Goal: Information Seeking & Learning: Check status

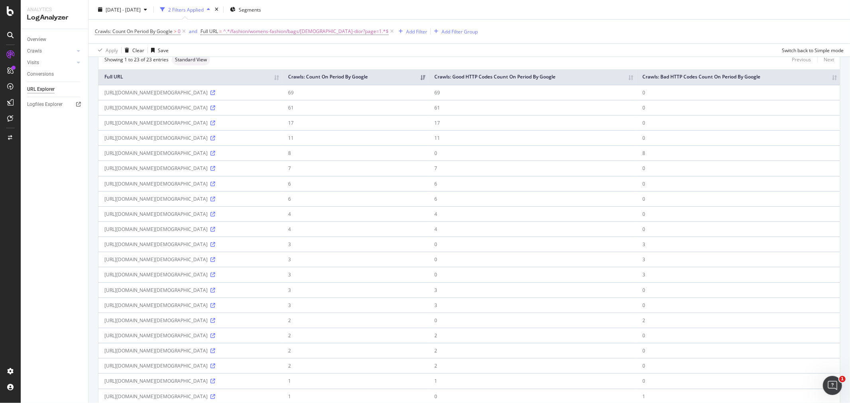
scroll to position [44, 0]
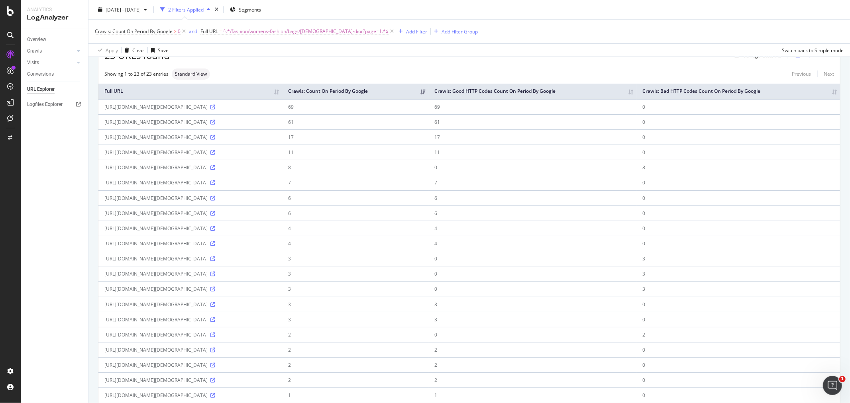
drag, startPoint x: 159, startPoint y: 105, endPoint x: 192, endPoint y: 108, distance: 33.2
click at [192, 108] on div "[URL][DOMAIN_NAME][DEMOGRAPHIC_DATA]" at bounding box center [190, 107] width 172 height 7
drag, startPoint x: 161, startPoint y: 126, endPoint x: 193, endPoint y: 124, distance: 32.4
click at [193, 124] on td "[URL][DOMAIN_NAME][DEMOGRAPHIC_DATA]" at bounding box center [190, 121] width 184 height 15
drag, startPoint x: 274, startPoint y: 122, endPoint x: 133, endPoint y: 120, distance: 141.1
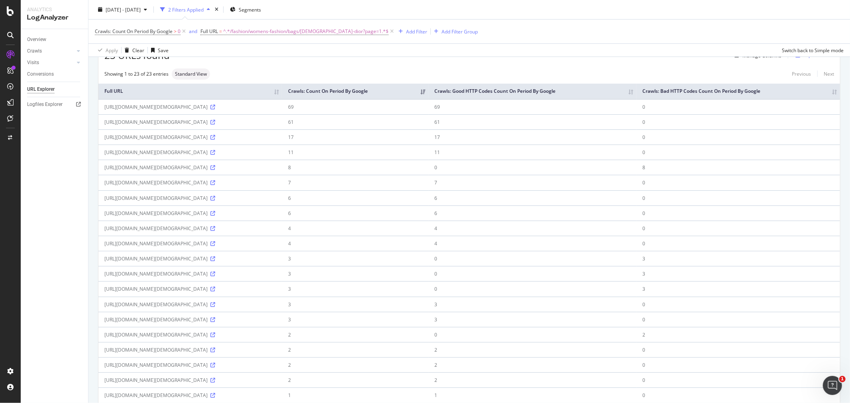
click at [133, 120] on div "[URL][DOMAIN_NAME][DEMOGRAPHIC_DATA]" at bounding box center [190, 122] width 172 height 7
click at [265, 105] on div "[URL][DOMAIN_NAME][DEMOGRAPHIC_DATA]" at bounding box center [190, 107] width 172 height 7
click at [276, 106] on div "[URL][DOMAIN_NAME][DEMOGRAPHIC_DATA]" at bounding box center [190, 107] width 172 height 7
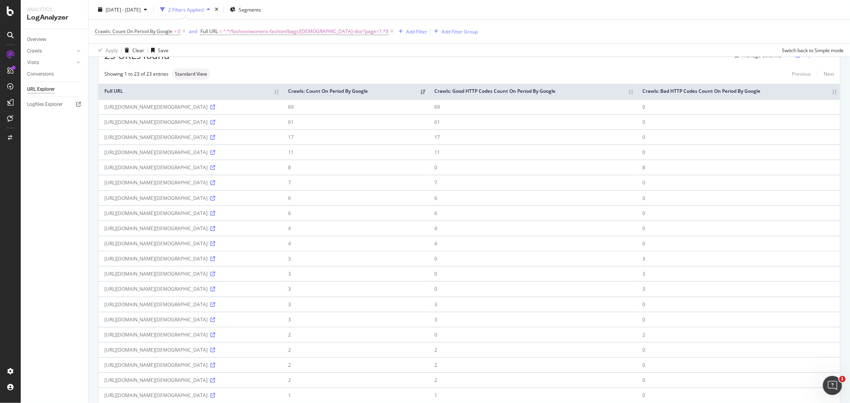
click at [270, 104] on div "[URL][DOMAIN_NAME][DEMOGRAPHIC_DATA]" at bounding box center [190, 107] width 172 height 7
click at [276, 108] on div "[URL][DOMAIN_NAME][DEMOGRAPHIC_DATA]" at bounding box center [190, 107] width 172 height 7
